Goal: Task Accomplishment & Management: Complete application form

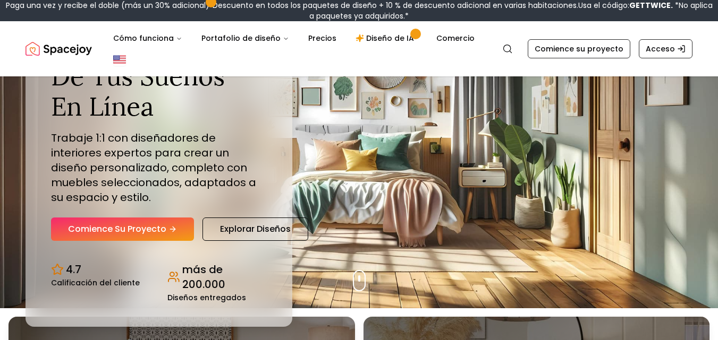
scroll to position [106, 0]
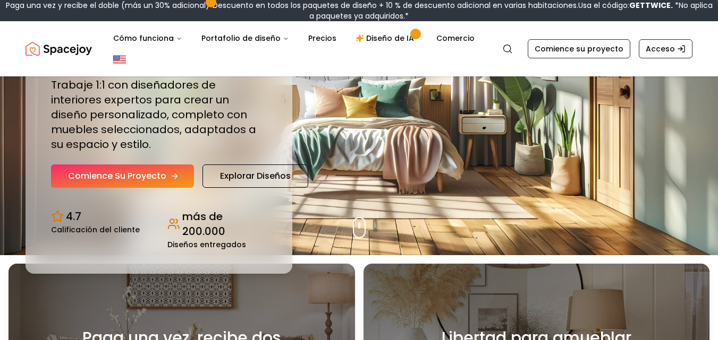
click at [156, 174] on font "Comience su proyecto" at bounding box center [117, 176] width 98 height 12
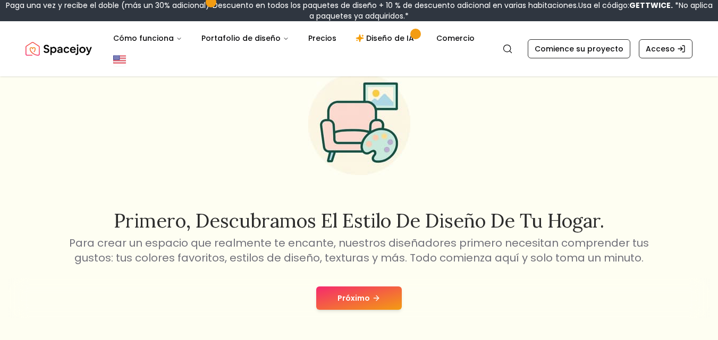
scroll to position [106, 0]
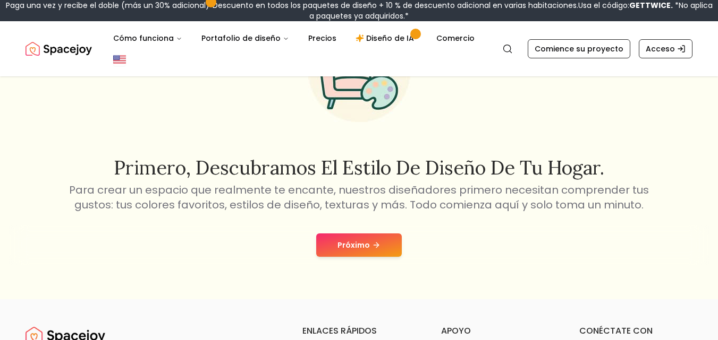
click at [350, 248] on font "Próximo" at bounding box center [353, 245] width 32 height 11
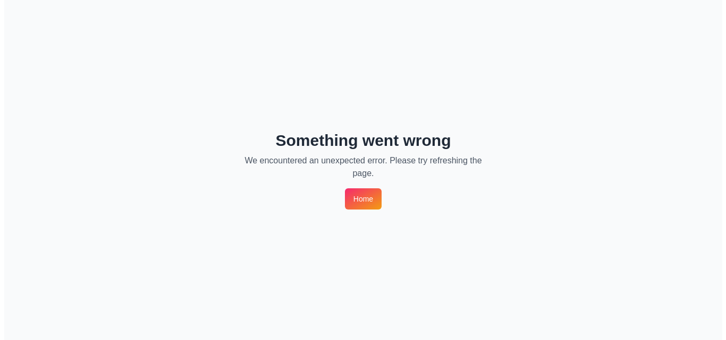
scroll to position [0, 0]
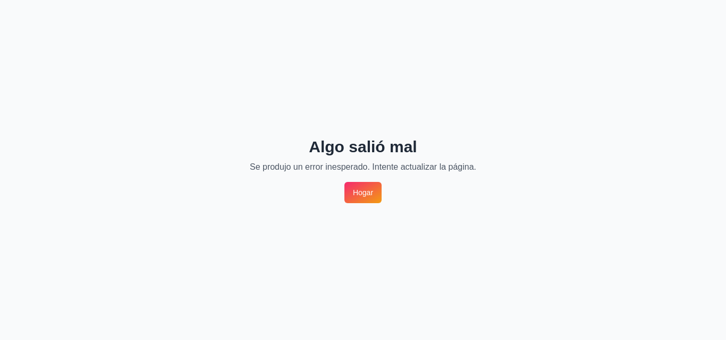
click at [359, 194] on font "Hogar" at bounding box center [363, 193] width 20 height 8
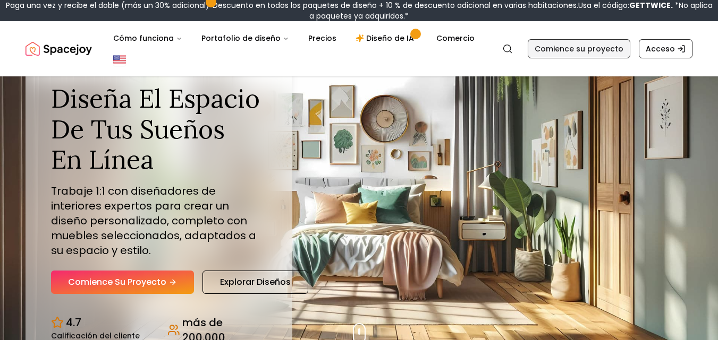
click at [606, 49] on font "Comience su proyecto" at bounding box center [578, 49] width 89 height 11
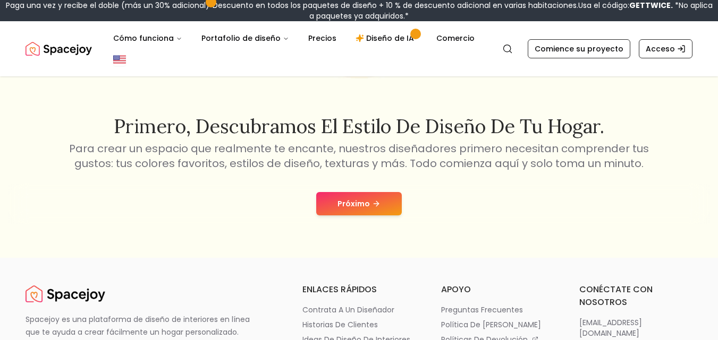
scroll to position [159, 0]
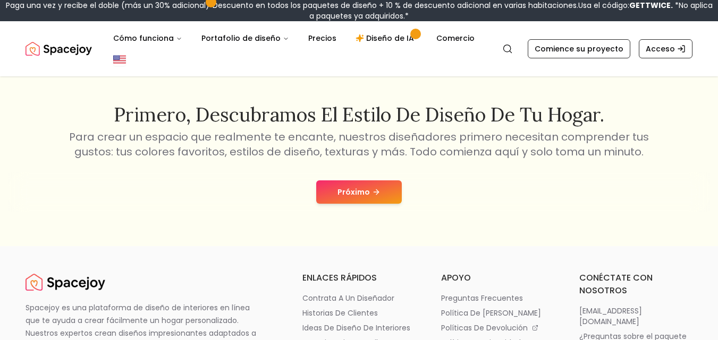
click at [389, 194] on button "Próximo" at bounding box center [359, 192] width 86 height 23
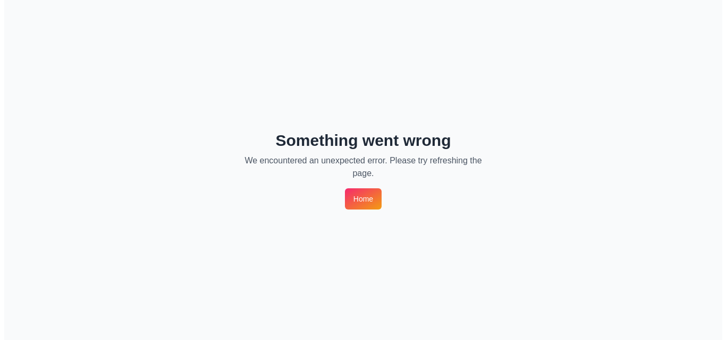
scroll to position [0, 0]
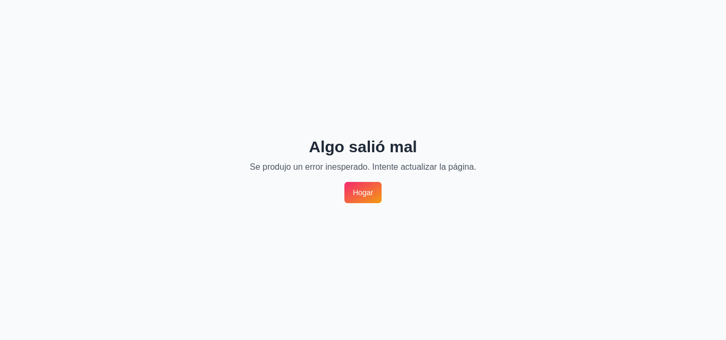
click at [362, 202] on link "Hogar" at bounding box center [362, 192] width 37 height 21
